Goal: Task Accomplishment & Management: Use online tool/utility

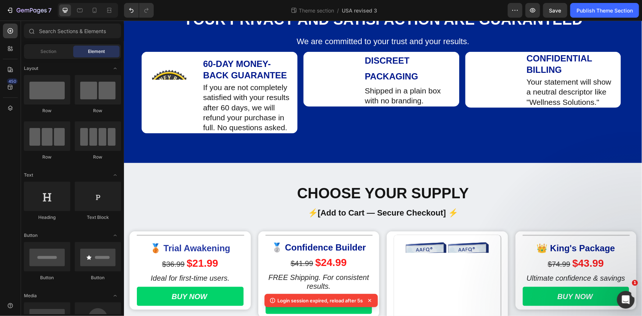
scroll to position [234, 0]
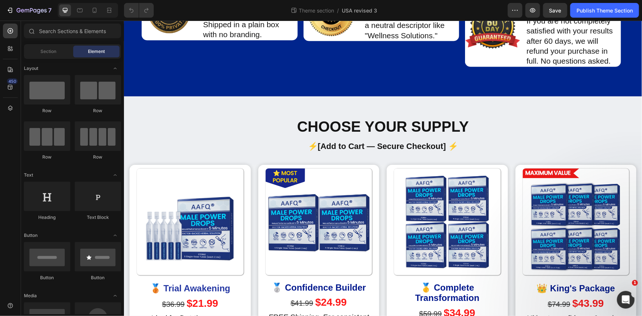
scroll to position [390, 0]
